Goal: Information Seeking & Learning: Understand process/instructions

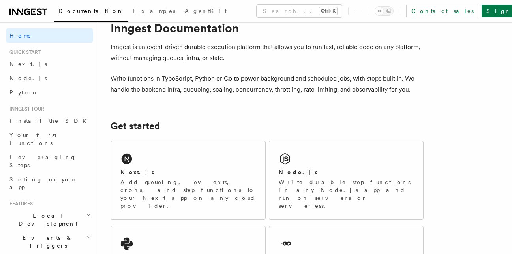
scroll to position [2, 0]
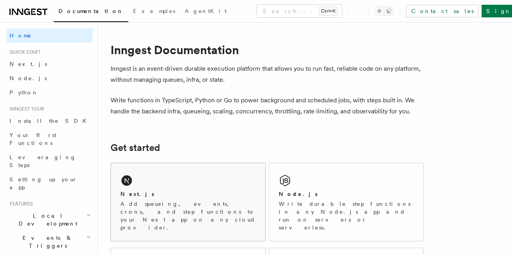
click at [220, 176] on div "Next.js Add queueing, events, crons, and step functions to your Next app on any…" at bounding box center [188, 202] width 154 height 78
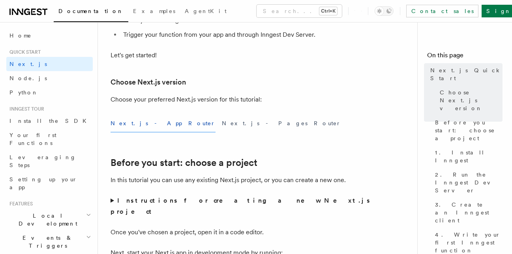
scroll to position [153, 0]
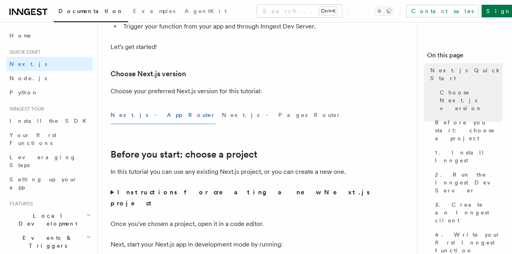
click at [139, 119] on button "Next.js - App Router" at bounding box center [163, 115] width 105 height 18
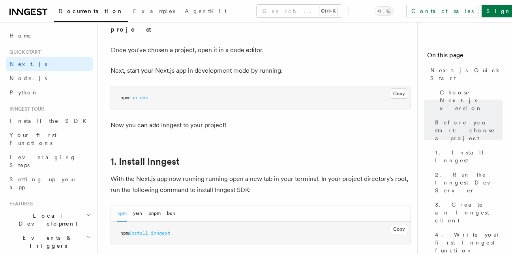
scroll to position [342, 0]
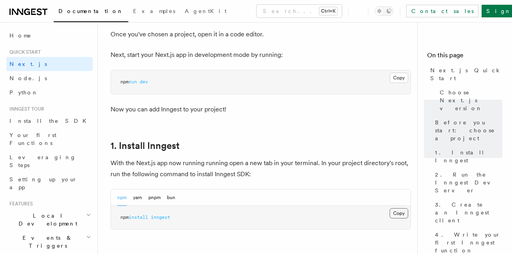
click at [401, 208] on button "Copy Copied" at bounding box center [399, 213] width 19 height 10
